Goal: Information Seeking & Learning: Learn about a topic

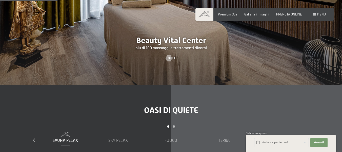
scroll to position [557, 0]
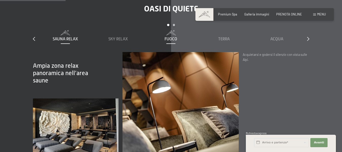
click at [174, 41] on span "Fuoco" at bounding box center [171, 39] width 13 height 5
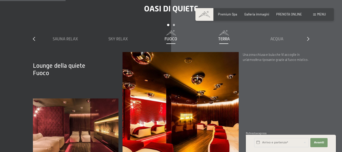
click at [223, 41] on span "Terra" at bounding box center [223, 39] width 11 height 5
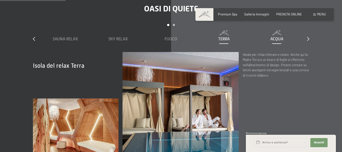
click at [277, 41] on span "Acqua" at bounding box center [276, 39] width 13 height 5
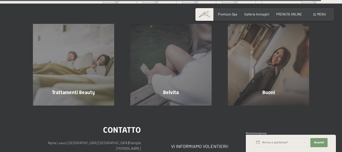
scroll to position [2316, 0]
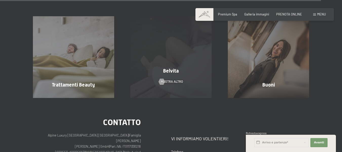
click at [188, 50] on div "Belvita mostra altro" at bounding box center [170, 56] width 97 height 81
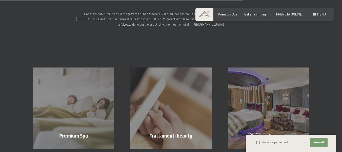
scroll to position [456, 0]
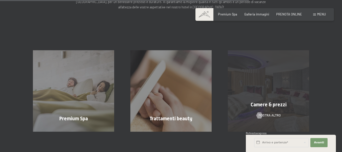
click at [252, 94] on div "Camere & prezzi mostra altro" at bounding box center [268, 90] width 97 height 81
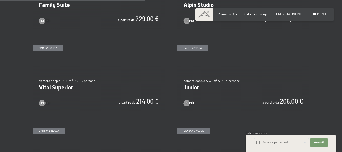
scroll to position [557, 0]
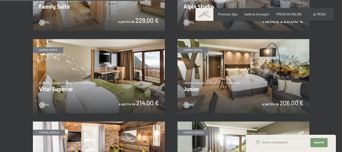
click at [246, 68] on img at bounding box center [243, 76] width 132 height 74
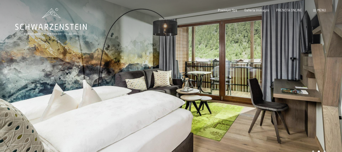
click at [308, 80] on div at bounding box center [256, 82] width 171 height 165
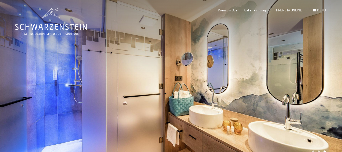
click at [308, 80] on div at bounding box center [256, 82] width 171 height 165
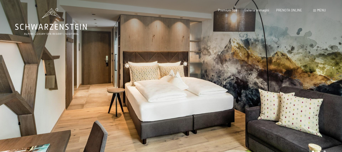
click at [308, 80] on div at bounding box center [256, 82] width 171 height 165
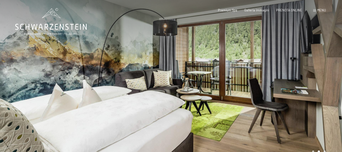
click at [308, 80] on div at bounding box center [256, 82] width 171 height 165
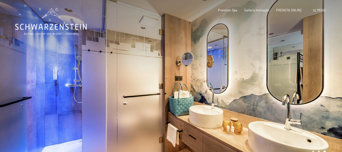
click at [308, 79] on div at bounding box center [256, 82] width 171 height 165
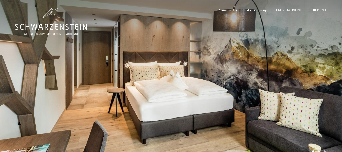
click at [308, 79] on div at bounding box center [256, 82] width 171 height 165
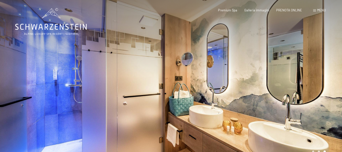
click at [308, 79] on div at bounding box center [256, 82] width 171 height 165
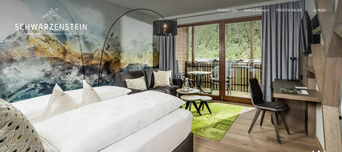
click at [308, 79] on div at bounding box center [256, 82] width 171 height 165
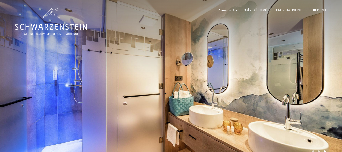
click at [258, 10] on span "Galleria immagini" at bounding box center [256, 9] width 25 height 4
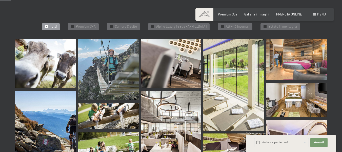
click at [59, 39] on img at bounding box center [45, 63] width 61 height 49
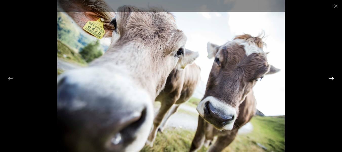
click at [333, 78] on button "Next slide" at bounding box center [331, 78] width 11 height 10
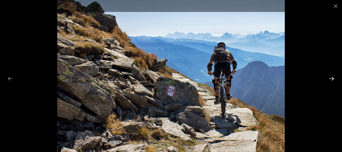
click at [333, 78] on button "Next slide" at bounding box center [331, 78] width 11 height 10
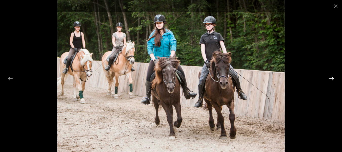
click at [333, 78] on button "Next slide" at bounding box center [331, 78] width 11 height 10
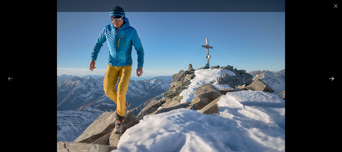
click at [333, 78] on button "Next slide" at bounding box center [331, 78] width 11 height 10
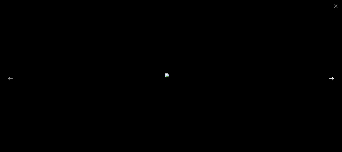
click at [333, 78] on button "Next slide" at bounding box center [331, 78] width 11 height 10
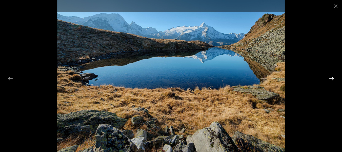
click at [333, 78] on button "Next slide" at bounding box center [331, 78] width 11 height 10
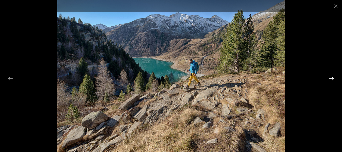
click at [333, 78] on button "Next slide" at bounding box center [331, 78] width 11 height 10
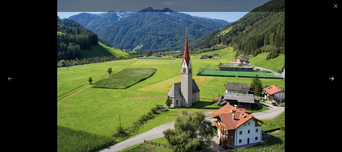
click at [333, 78] on button "Next slide" at bounding box center [331, 78] width 11 height 10
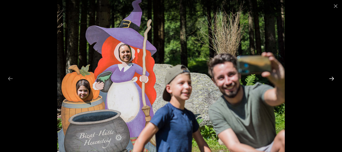
click at [333, 78] on button "Next slide" at bounding box center [331, 78] width 11 height 10
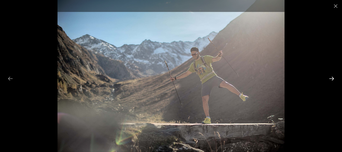
click at [333, 78] on button "Next slide" at bounding box center [331, 78] width 11 height 10
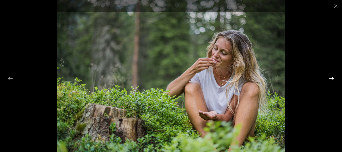
click at [333, 78] on button "Next slide" at bounding box center [331, 78] width 11 height 10
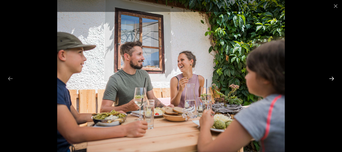
click at [333, 78] on button "Next slide" at bounding box center [331, 78] width 11 height 10
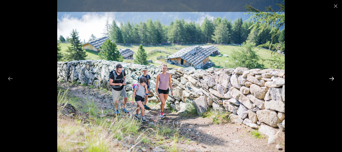
click at [333, 78] on button "Next slide" at bounding box center [331, 78] width 11 height 10
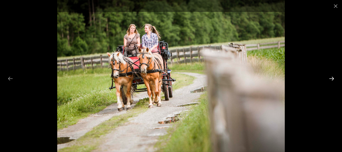
click at [333, 78] on button "Next slide" at bounding box center [331, 78] width 11 height 10
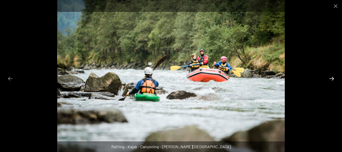
click at [333, 78] on button "Next slide" at bounding box center [331, 78] width 11 height 10
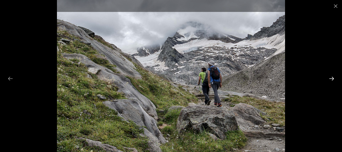
click at [333, 78] on button "Next slide" at bounding box center [331, 78] width 11 height 10
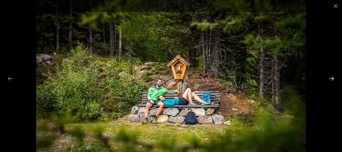
click at [333, 78] on button "Next slide" at bounding box center [331, 78] width 11 height 10
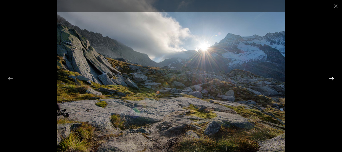
click at [333, 78] on button "Next slide" at bounding box center [331, 78] width 11 height 10
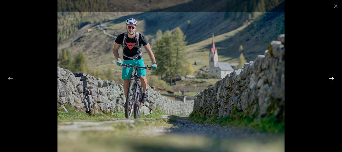
click at [333, 78] on button "Next slide" at bounding box center [331, 78] width 11 height 10
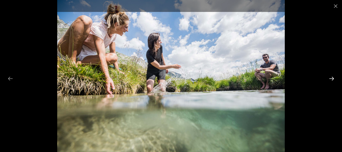
click at [333, 78] on button "Next slide" at bounding box center [331, 78] width 11 height 10
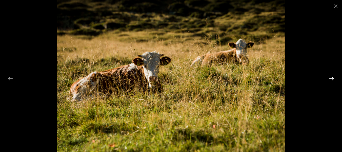
click at [334, 78] on button "Next slide" at bounding box center [331, 78] width 11 height 10
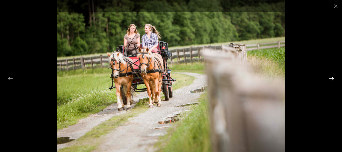
click at [334, 78] on button "Next slide" at bounding box center [331, 78] width 11 height 10
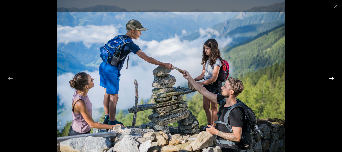
click at [334, 78] on button "Next slide" at bounding box center [331, 78] width 11 height 10
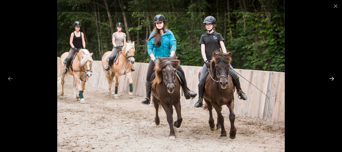
click at [334, 78] on button "Next slide" at bounding box center [331, 78] width 11 height 10
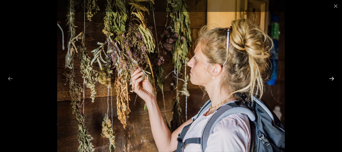
click at [334, 78] on button "Next slide" at bounding box center [331, 78] width 11 height 10
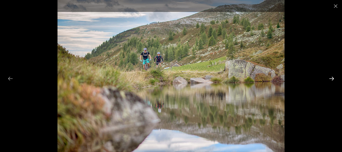
click at [334, 78] on button "Next slide" at bounding box center [331, 78] width 11 height 10
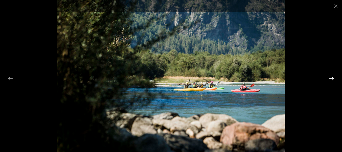
click at [334, 78] on button "Next slide" at bounding box center [331, 78] width 11 height 10
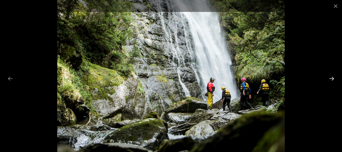
click at [334, 78] on button "Next slide" at bounding box center [331, 78] width 11 height 10
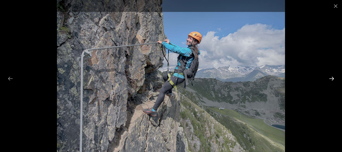
click at [334, 78] on button "Next slide" at bounding box center [331, 78] width 11 height 10
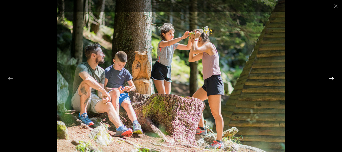
click at [334, 78] on button "Next slide" at bounding box center [331, 78] width 11 height 10
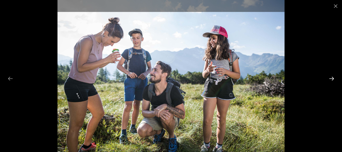
click at [334, 78] on button "Next slide" at bounding box center [331, 78] width 11 height 10
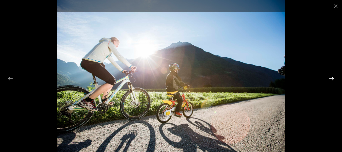
click at [334, 78] on button "Next slide" at bounding box center [331, 78] width 11 height 10
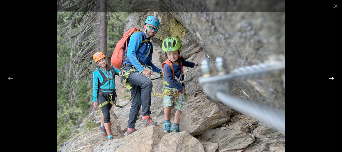
click at [334, 78] on button "Next slide" at bounding box center [331, 78] width 11 height 10
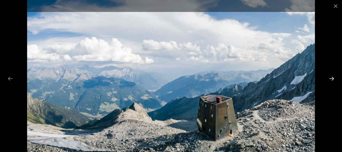
click at [334, 78] on button "Next slide" at bounding box center [331, 78] width 11 height 10
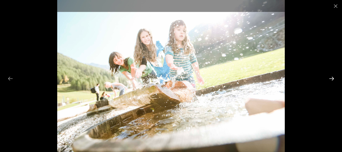
click at [334, 78] on button "Next slide" at bounding box center [331, 78] width 11 height 10
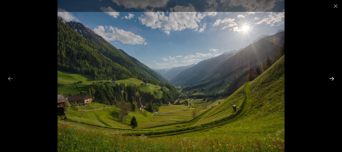
click at [334, 78] on button "Next slide" at bounding box center [331, 78] width 11 height 10
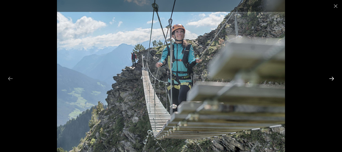
click at [334, 78] on button "Next slide" at bounding box center [331, 78] width 11 height 10
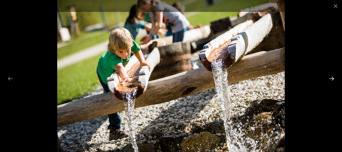
click at [334, 78] on button "Next slide" at bounding box center [331, 78] width 11 height 10
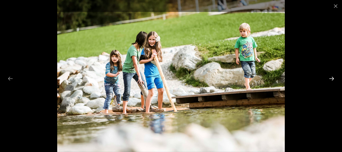
click at [334, 78] on button "Next slide" at bounding box center [331, 78] width 11 height 10
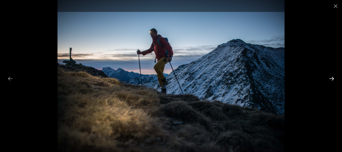
click at [334, 78] on button "Next slide" at bounding box center [331, 78] width 11 height 10
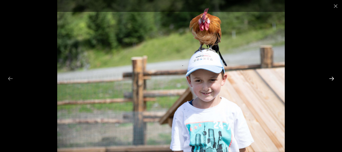
click at [334, 78] on button "Next slide" at bounding box center [331, 78] width 11 height 10
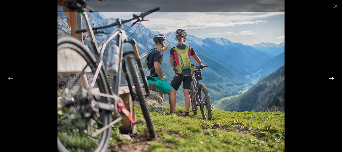
click at [334, 78] on button "Next slide" at bounding box center [331, 78] width 11 height 10
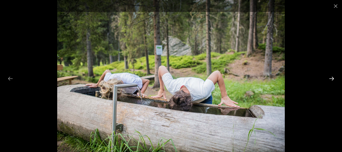
click at [334, 78] on button "Next slide" at bounding box center [331, 78] width 11 height 10
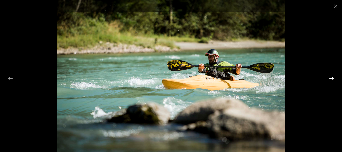
click at [334, 78] on button "Next slide" at bounding box center [331, 78] width 11 height 10
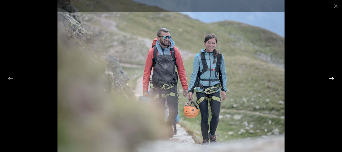
click at [334, 78] on button "Next slide" at bounding box center [331, 78] width 11 height 10
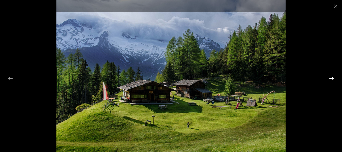
click at [334, 78] on button "Next slide" at bounding box center [331, 78] width 11 height 10
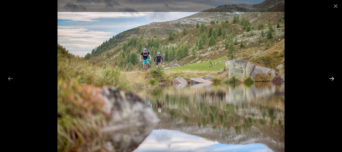
click at [334, 78] on button "Next slide" at bounding box center [331, 78] width 11 height 10
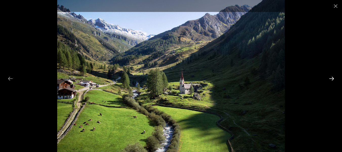
click at [334, 78] on button "Next slide" at bounding box center [331, 78] width 11 height 10
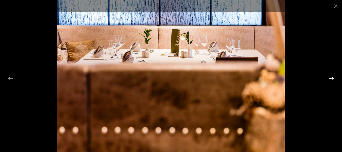
click at [334, 78] on button "Next slide" at bounding box center [331, 78] width 11 height 10
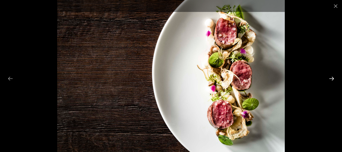
click at [334, 78] on button "Next slide" at bounding box center [331, 78] width 11 height 10
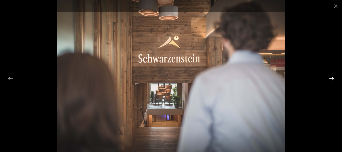
click at [334, 78] on button "Next slide" at bounding box center [331, 78] width 11 height 10
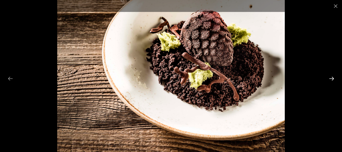
click at [334, 78] on button "Next slide" at bounding box center [331, 78] width 11 height 10
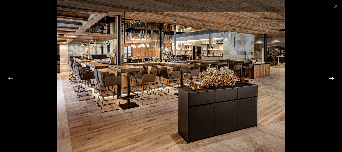
click at [334, 78] on button "Next slide" at bounding box center [331, 78] width 11 height 10
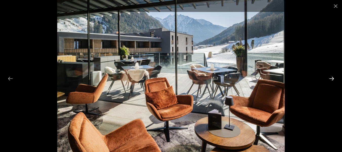
click at [334, 78] on button "Next slide" at bounding box center [331, 78] width 11 height 10
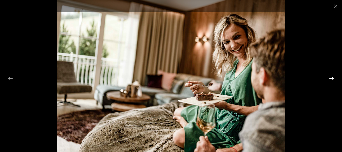
click at [334, 79] on button "Next slide" at bounding box center [331, 78] width 11 height 10
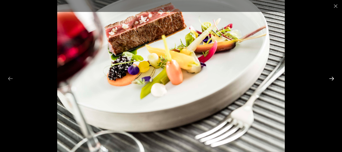
click at [334, 79] on button "Next slide" at bounding box center [331, 78] width 11 height 10
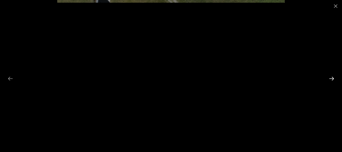
click at [334, 79] on button "Next slide" at bounding box center [331, 78] width 11 height 10
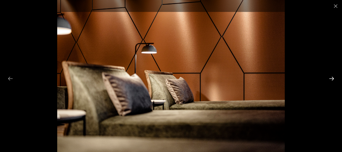
click at [334, 79] on button "Next slide" at bounding box center [331, 78] width 11 height 10
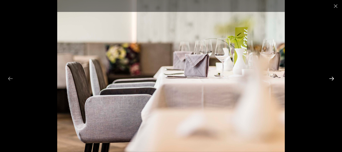
click at [334, 79] on button "Next slide" at bounding box center [331, 78] width 11 height 10
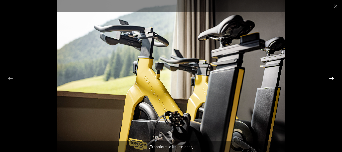
click at [334, 79] on button "Next slide" at bounding box center [331, 78] width 11 height 10
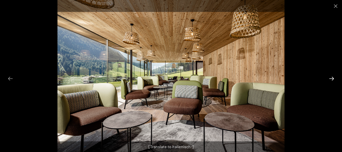
click at [335, 79] on button "Next slide" at bounding box center [331, 78] width 11 height 10
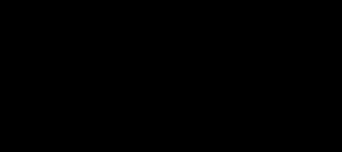
click at [335, 79] on button "Next slide" at bounding box center [334, 78] width 11 height 10
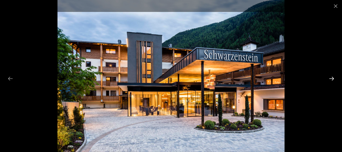
click at [335, 79] on button "Next slide" at bounding box center [331, 78] width 11 height 10
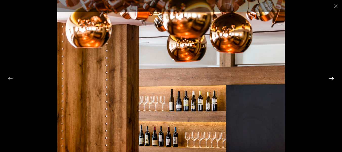
click at [335, 79] on button "Next slide" at bounding box center [331, 78] width 11 height 10
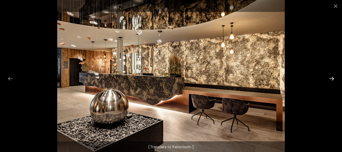
click at [335, 79] on button "Next slide" at bounding box center [331, 78] width 11 height 10
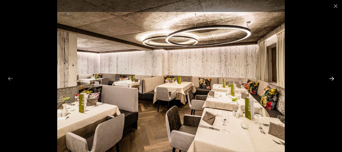
click at [335, 79] on button "Next slide" at bounding box center [331, 78] width 11 height 10
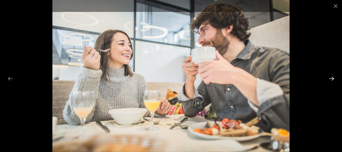
click at [335, 79] on button "Next slide" at bounding box center [331, 78] width 11 height 10
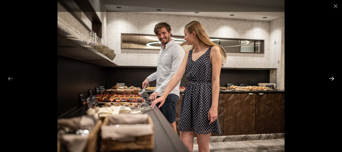
click at [335, 79] on button "Next slide" at bounding box center [331, 78] width 11 height 10
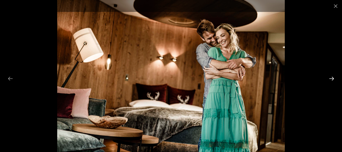
click at [335, 79] on button "Next slide" at bounding box center [331, 78] width 11 height 10
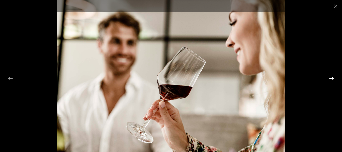
click at [335, 79] on button "Next slide" at bounding box center [331, 78] width 11 height 10
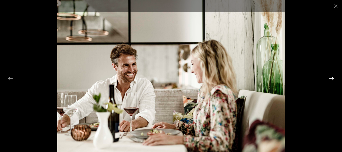
click at [335, 79] on button "Next slide" at bounding box center [331, 78] width 11 height 10
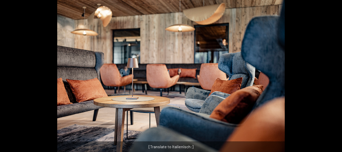
click at [335, 79] on button "Next slide" at bounding box center [334, 78] width 11 height 10
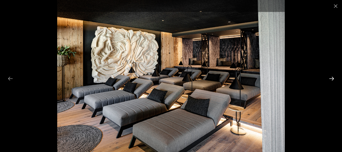
click at [335, 79] on button "Next slide" at bounding box center [331, 78] width 11 height 10
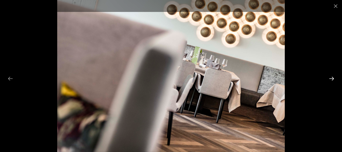
click at [335, 79] on button "Next slide" at bounding box center [331, 78] width 11 height 10
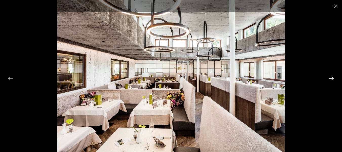
click at [335, 79] on button "Next slide" at bounding box center [331, 78] width 11 height 10
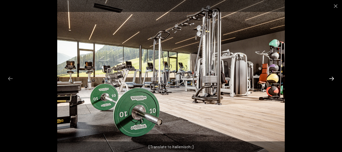
click at [335, 79] on button "Next slide" at bounding box center [331, 78] width 11 height 10
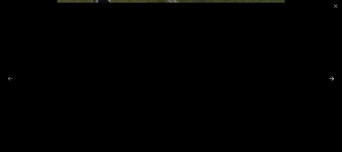
click at [335, 79] on button "Next slide" at bounding box center [331, 78] width 11 height 10
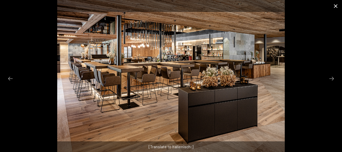
click at [337, 6] on button "Close gallery" at bounding box center [335, 6] width 13 height 12
